Goal: Navigation & Orientation: Find specific page/section

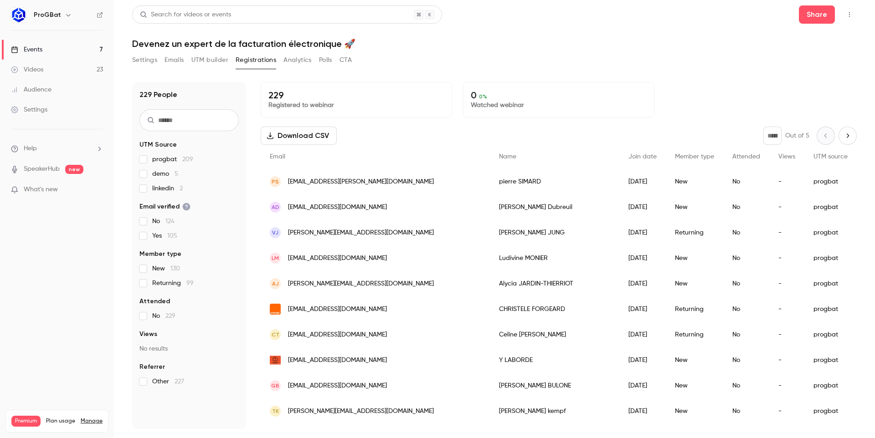
scroll to position [783, 0]
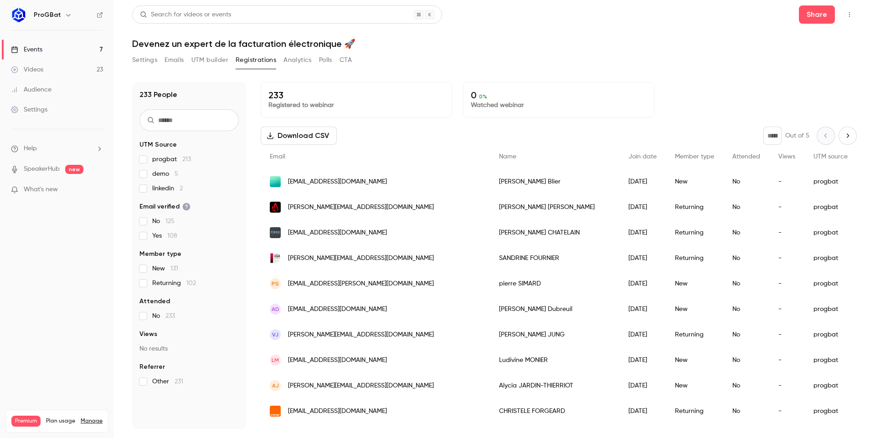
click at [475, 64] on div "Settings Emails UTM builder Registrations Analytics Polls CTA" at bounding box center [494, 62] width 724 height 18
click at [79, 61] on link "Videos 23" at bounding box center [57, 70] width 114 height 20
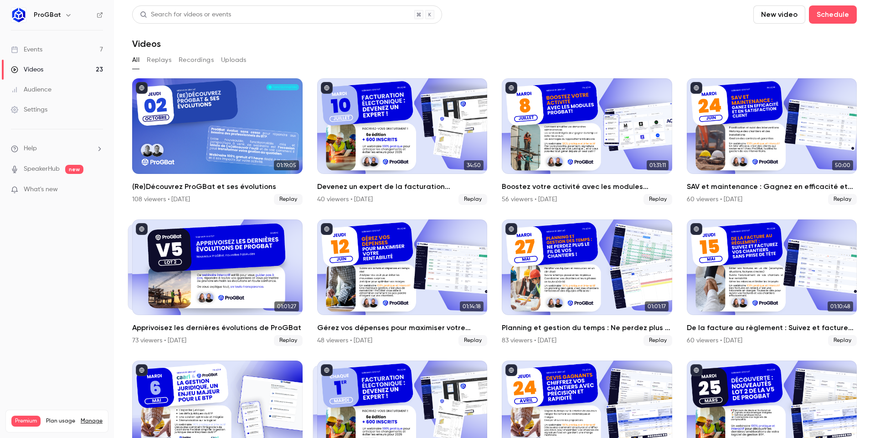
click at [441, 51] on section "Search for videos or events New video Schedule Videos All Replays Recordings Up…" at bounding box center [494, 218] width 724 height 427
